Goal: Task Accomplishment & Management: Manage account settings

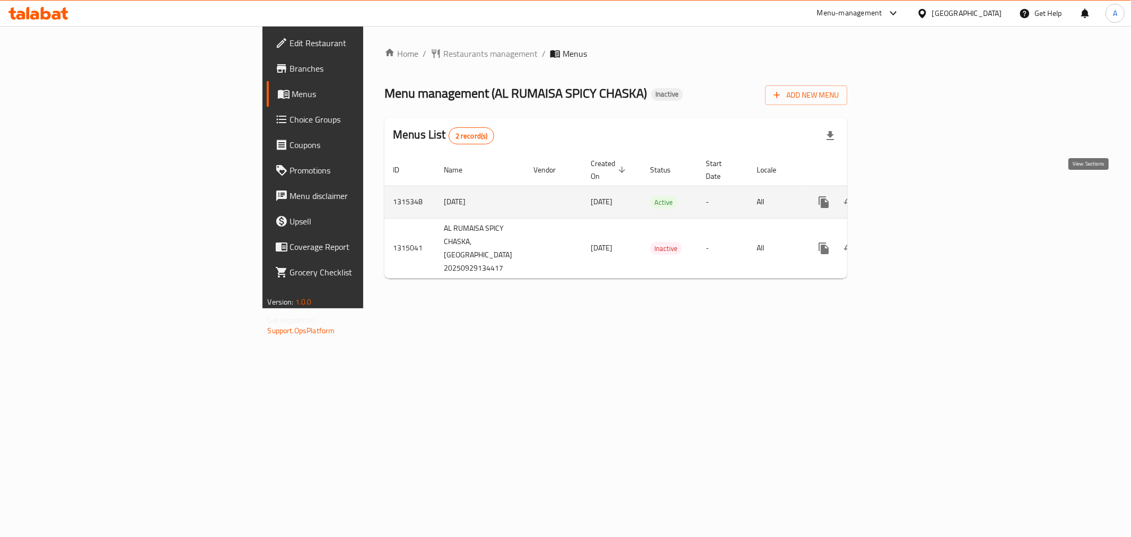
click at [907, 196] on icon "enhanced table" at bounding box center [900, 202] width 13 height 13
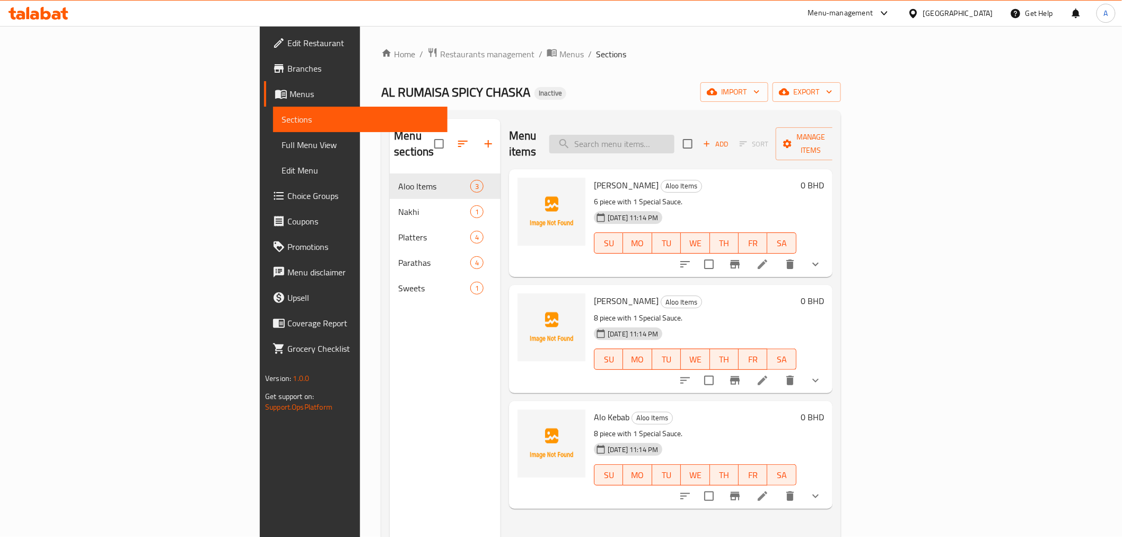
click at [674, 137] on input "search" at bounding box center [611, 144] width 125 height 19
paste input "Halwa Puri"
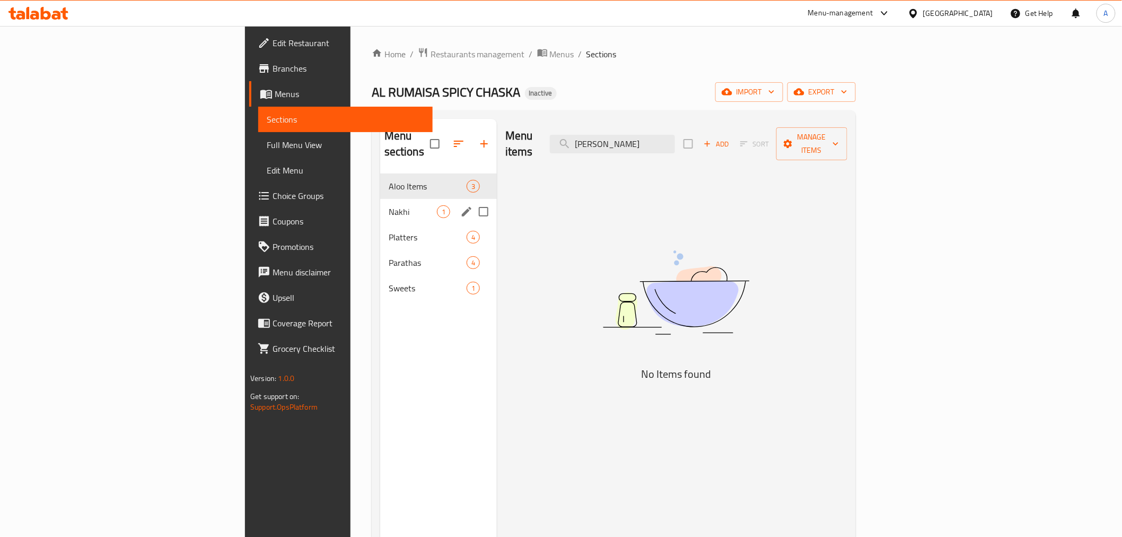
type input "Halwa Puri"
click at [380, 199] on div "Nakhi 1" at bounding box center [438, 211] width 117 height 25
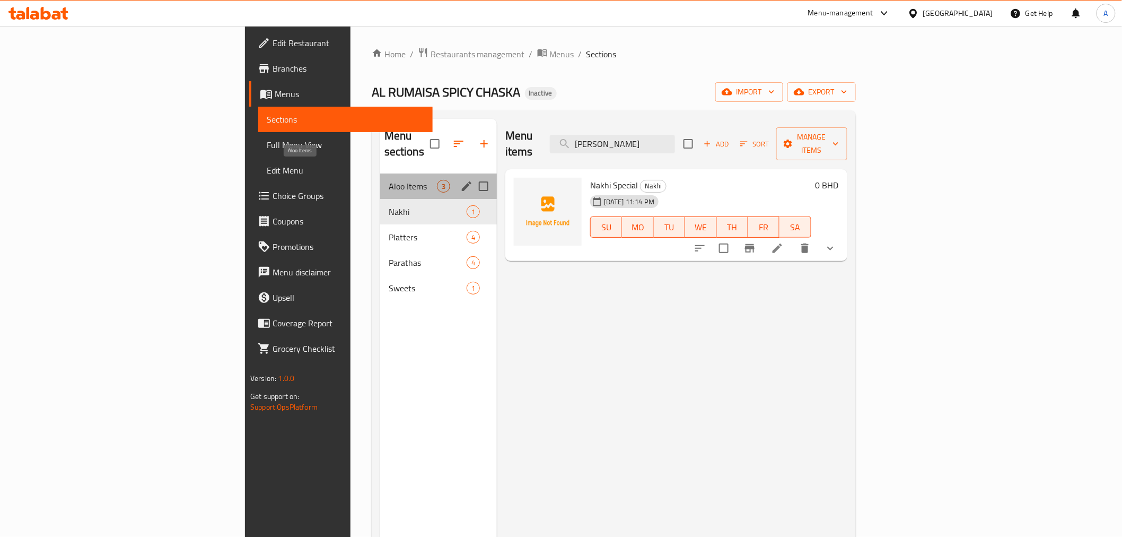
click at [389, 180] on span "Aloo Items" at bounding box center [413, 186] width 48 height 13
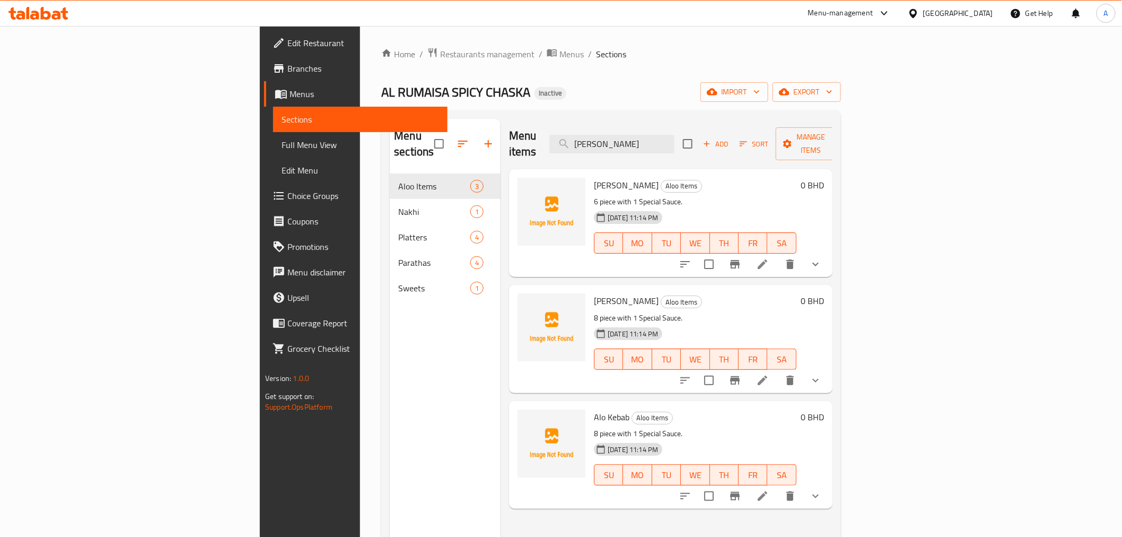
click at [822, 258] on icon "show more" at bounding box center [815, 264] width 13 height 13
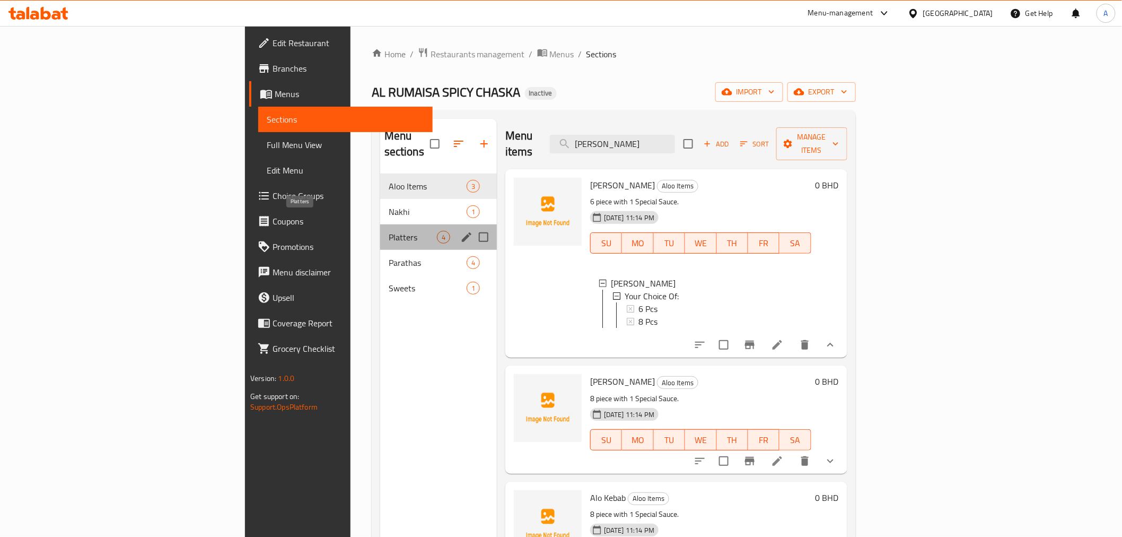
click at [389, 231] on span "Platters" at bounding box center [413, 237] width 48 height 13
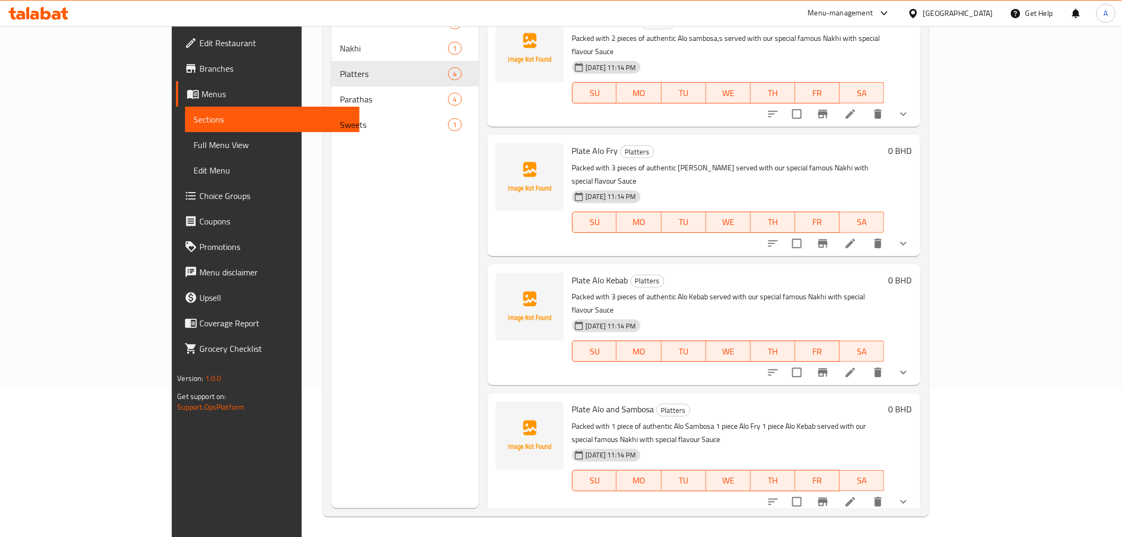
scroll to position [148, 0]
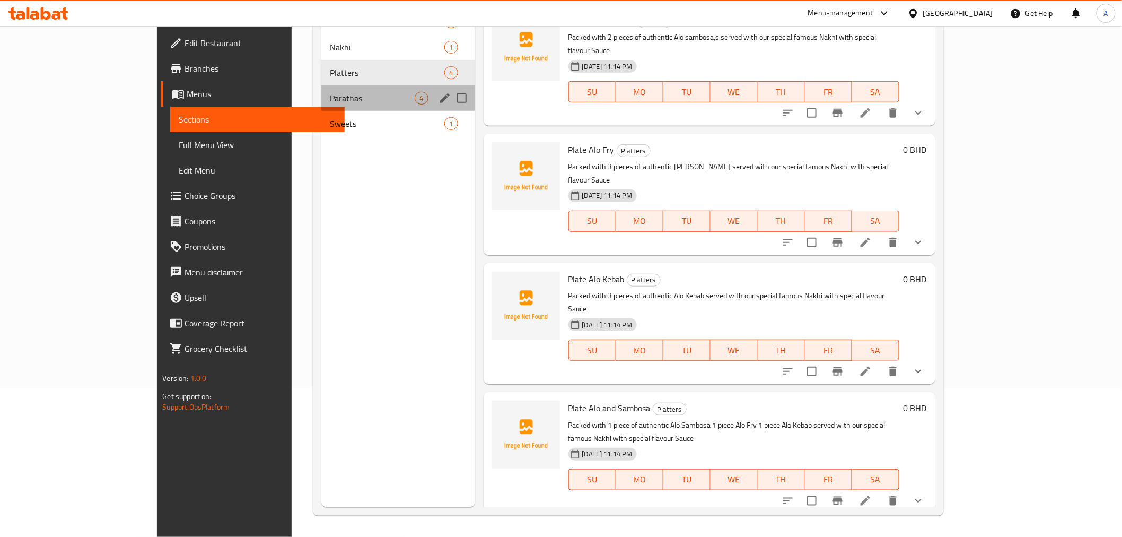
click at [321, 107] on div "Parathas 4" at bounding box center [397, 97] width 153 height 25
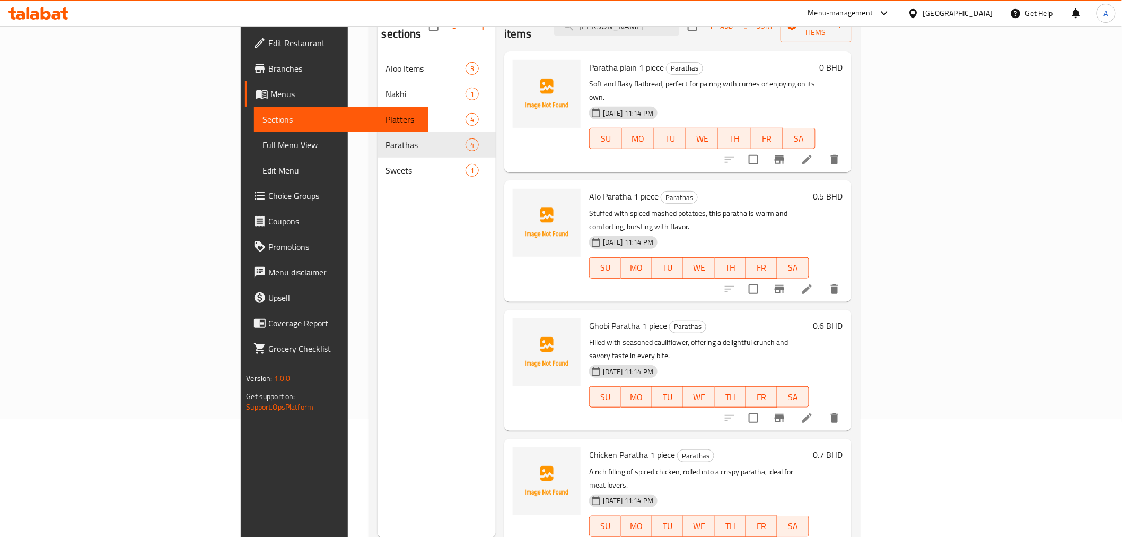
scroll to position [89, 0]
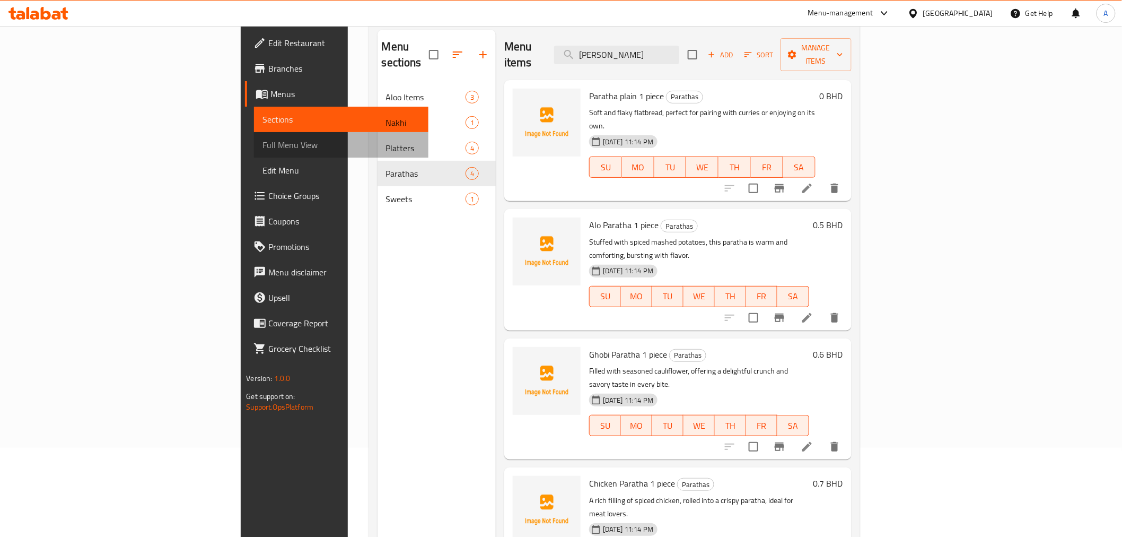
drag, startPoint x: 52, startPoint y: 138, endPoint x: 603, endPoint y: 12, distance: 565.1
click at [262, 139] on span "Full Menu View" at bounding box center [340, 144] width 157 height 13
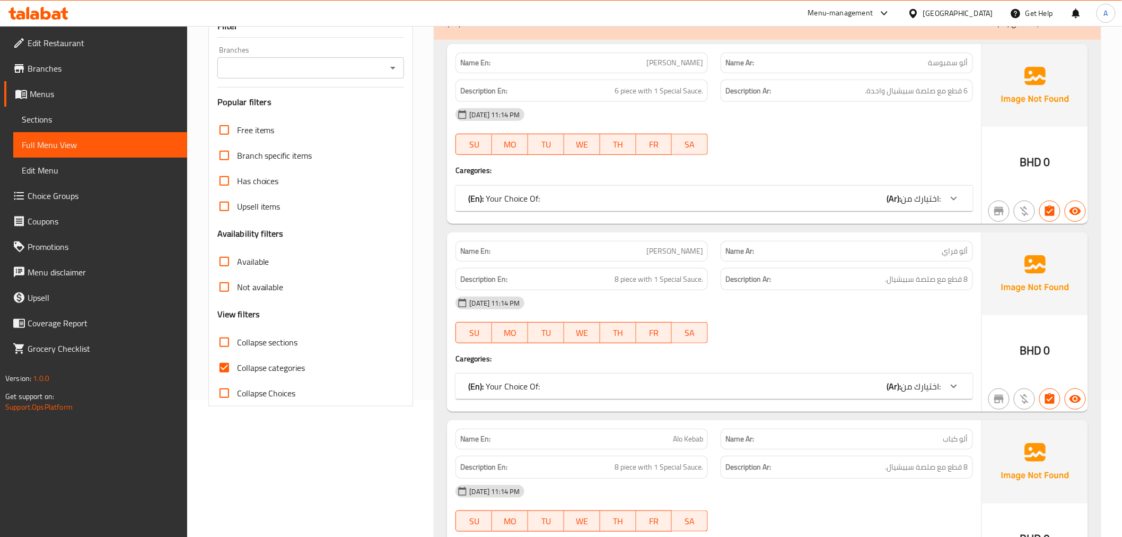
scroll to position [148, 0]
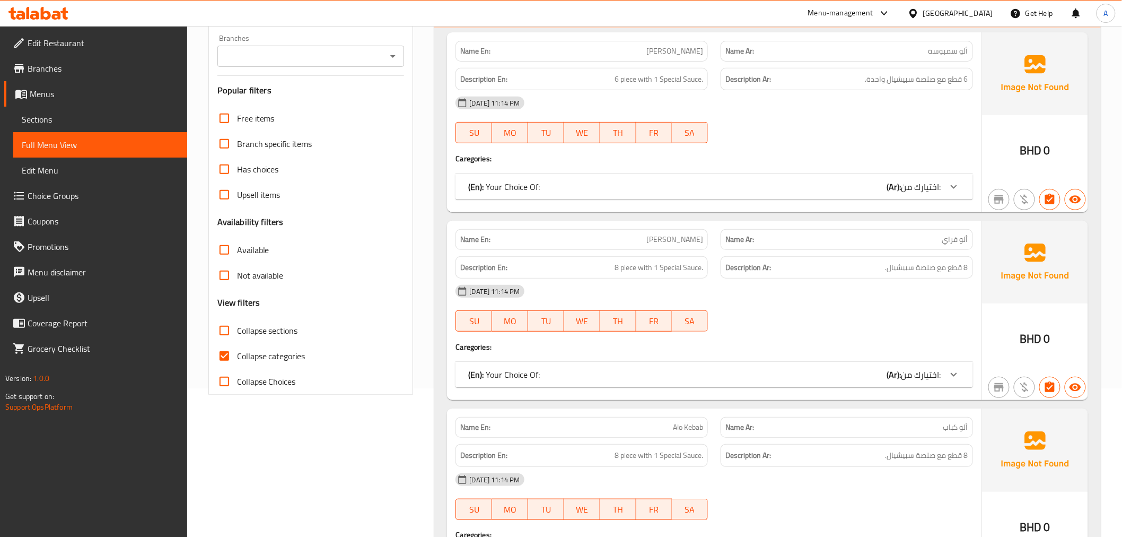
click at [280, 361] on span "Collapse categories" at bounding box center [271, 355] width 68 height 13
click at [237, 361] on input "Collapse categories" at bounding box center [224, 355] width 25 height 25
checkbox input "false"
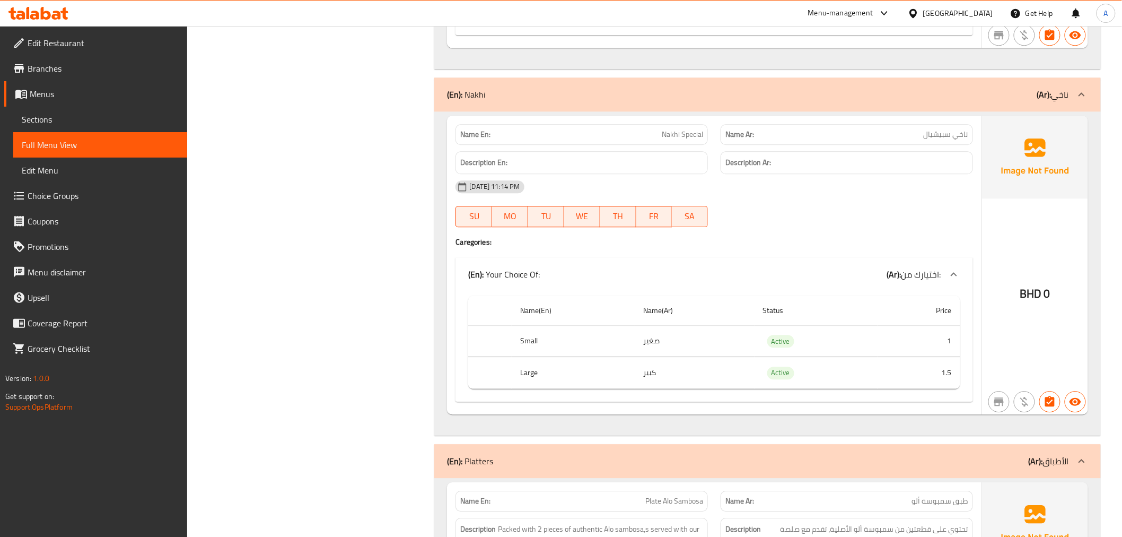
scroll to position [0, 0]
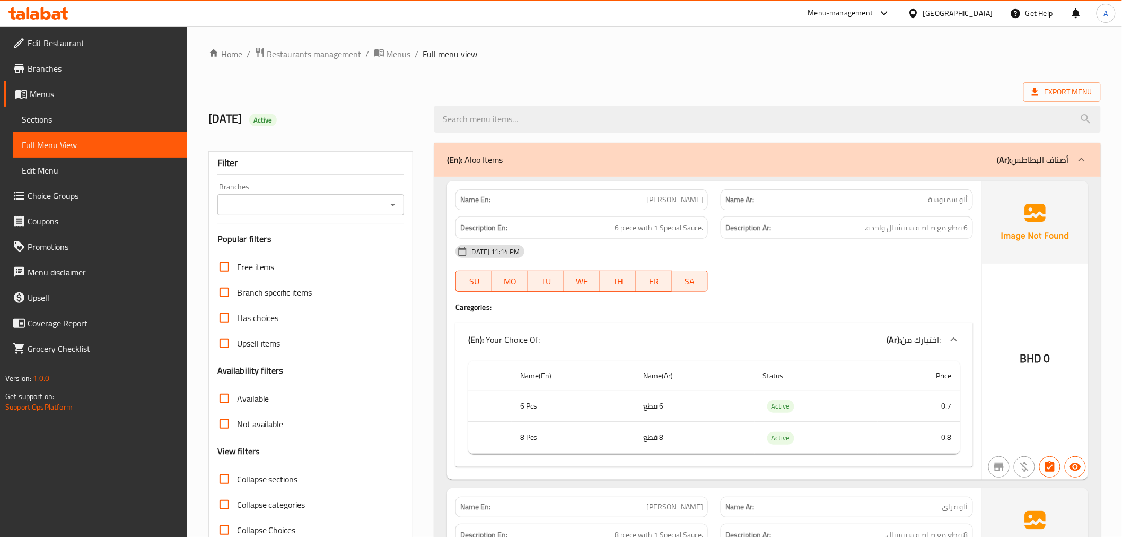
drag, startPoint x: 438, startPoint y: 362, endPoint x: 457, endPoint y: 83, distance: 279.5
